Goal: Information Seeking & Learning: Check status

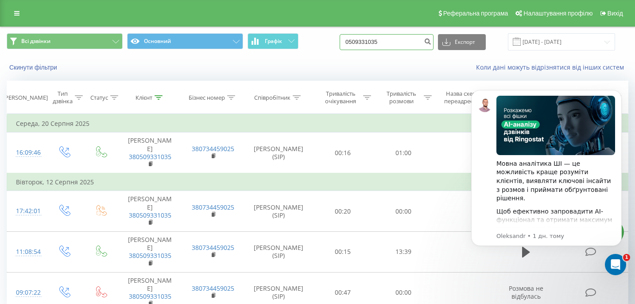
drag, startPoint x: 404, startPoint y: 42, endPoint x: 341, endPoint y: 41, distance: 62.9
click at [341, 41] on div "Всі дзвінки Основний Графік 0509331035 Експорт .csv .xls .xlsx 22.05.2025 - 22.…" at bounding box center [318, 41] width 622 height 17
paste input "0961078976"
type input "0961078976"
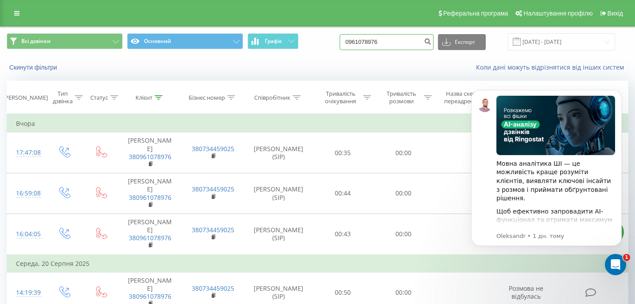
drag, startPoint x: 412, startPoint y: 43, endPoint x: 333, endPoint y: 43, distance: 78.8
click at [333, 43] on div "Всі дзвінки Основний Графік 0961078976 Експорт .csv .xls .xlsx [DATE] - [DATE]" at bounding box center [318, 41] width 622 height 17
paste input "0985075759"
type input "0985075759"
